Goal: Transaction & Acquisition: Purchase product/service

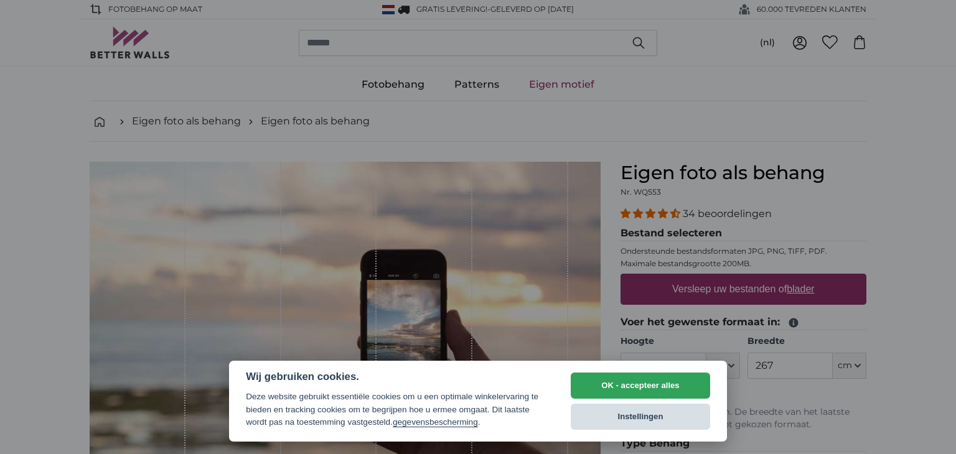
click at [632, 417] on button "Instellingen" at bounding box center [639, 417] width 139 height 26
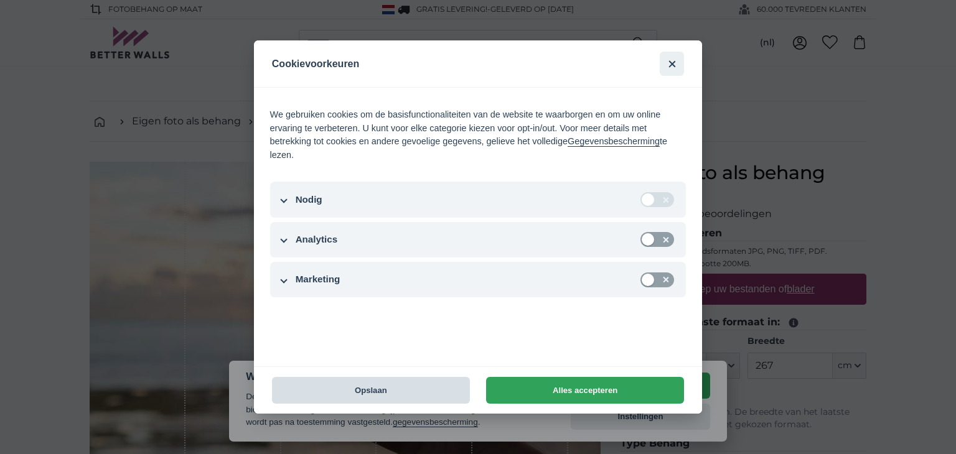
click at [408, 394] on button "Opslaan" at bounding box center [371, 390] width 198 height 27
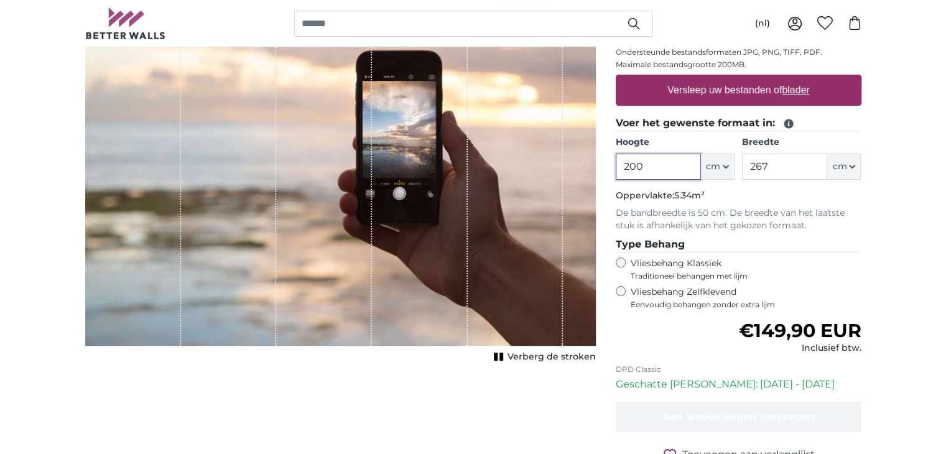
scroll to position [62, 0]
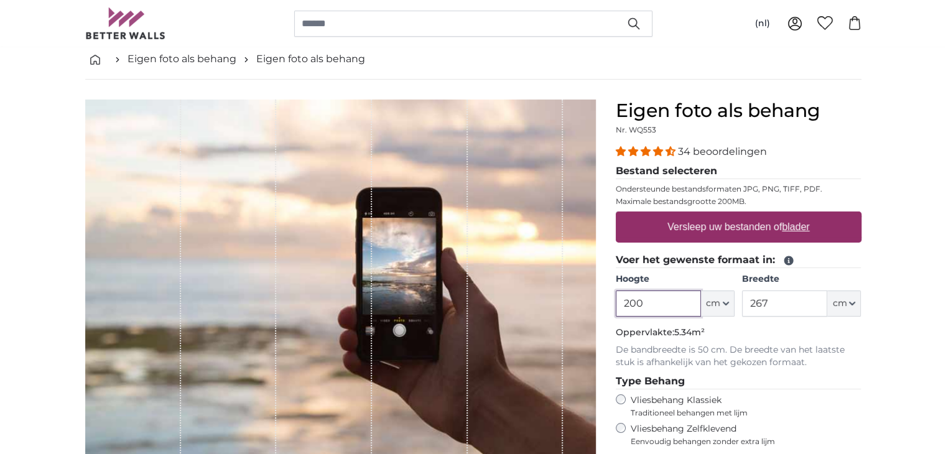
drag, startPoint x: 653, startPoint y: 302, endPoint x: 618, endPoint y: 306, distance: 35.0
click at [618, 306] on input "200" at bounding box center [658, 304] width 85 height 26
type input "245"
drag, startPoint x: 779, startPoint y: 299, endPoint x: 744, endPoint y: 307, distance: 36.2
click at [744, 307] on input "267" at bounding box center [784, 304] width 85 height 26
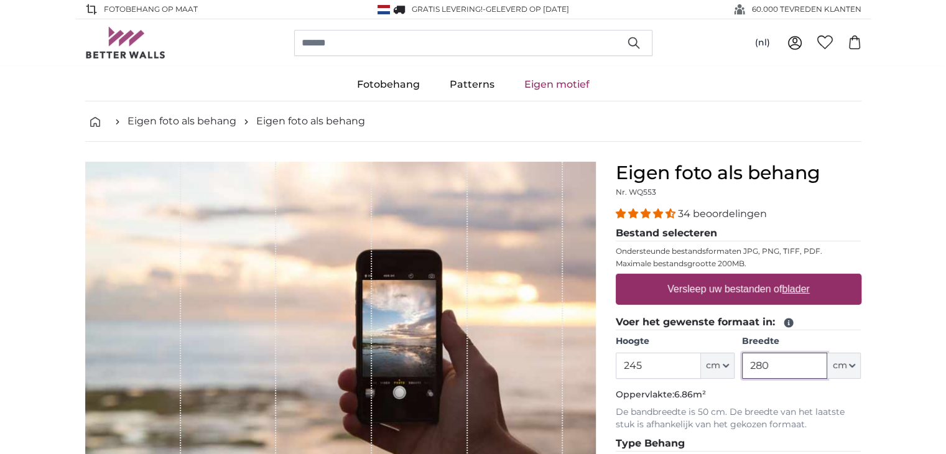
type input "280"
click at [791, 294] on u "blader" at bounding box center [795, 289] width 27 height 11
click at [791, 277] on input "Versleep uw bestanden of blader" at bounding box center [739, 276] width 246 height 4
type input "**********"
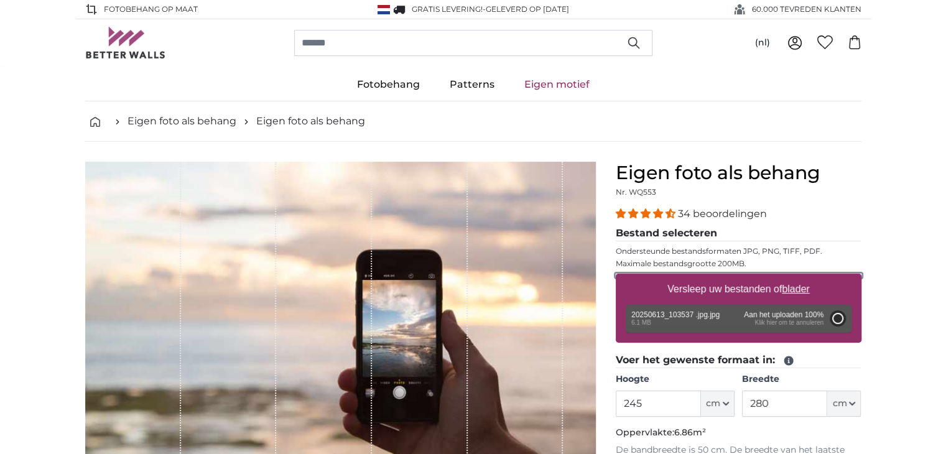
type input "200"
type input "266"
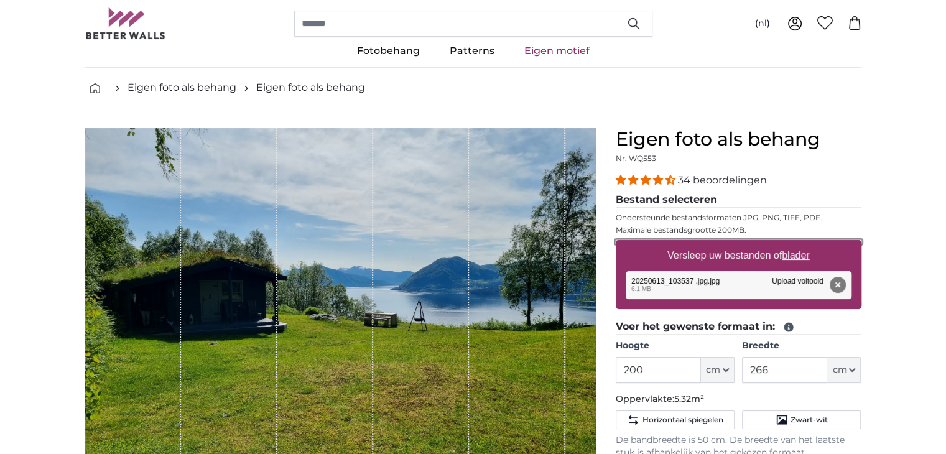
scroll to position [124, 0]
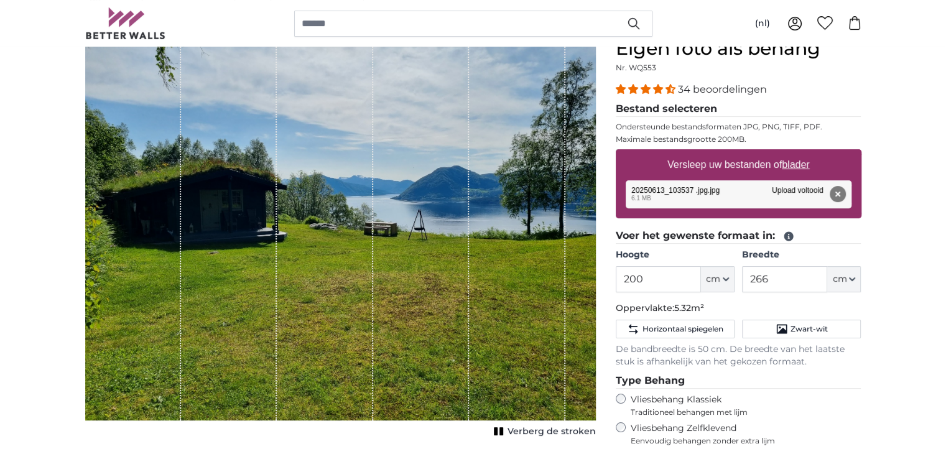
click at [439, 244] on div "1 of 1" at bounding box center [421, 228] width 96 height 383
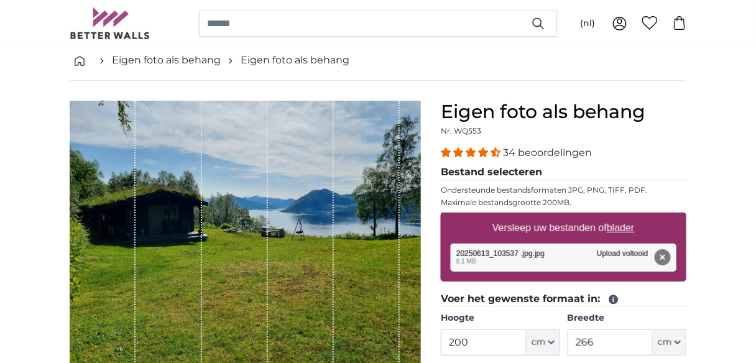
scroll to position [50, 0]
